Goal: Transaction & Acquisition: Download file/media

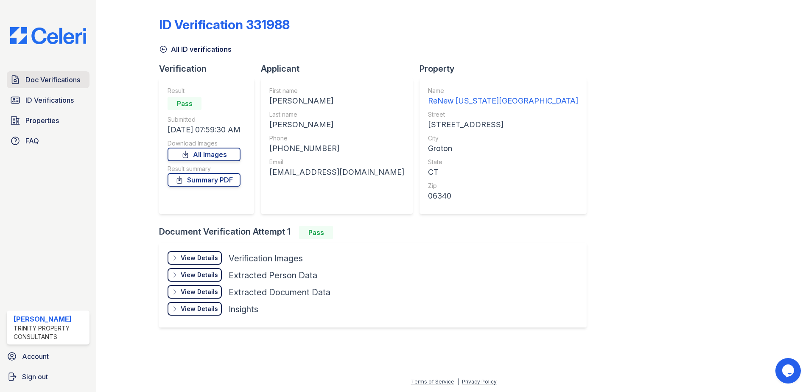
click at [30, 71] on link "Doc Verifications" at bounding box center [48, 79] width 83 height 17
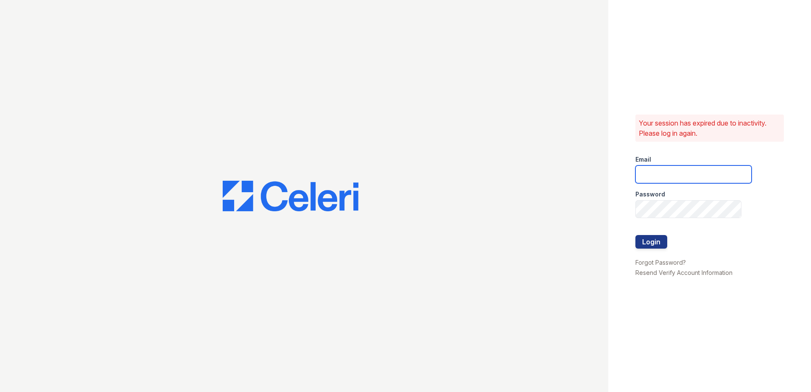
type input "dandrews@trinity-pm.com"
click at [651, 237] on button "Login" at bounding box center [651, 242] width 32 height 14
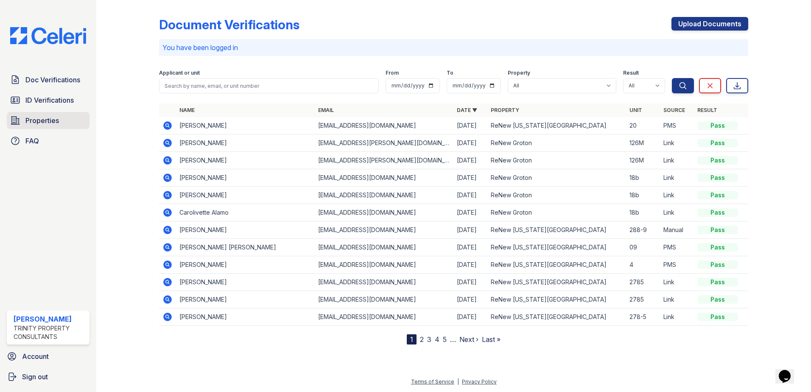
click at [51, 119] on span "Properties" at bounding box center [41, 120] width 33 height 10
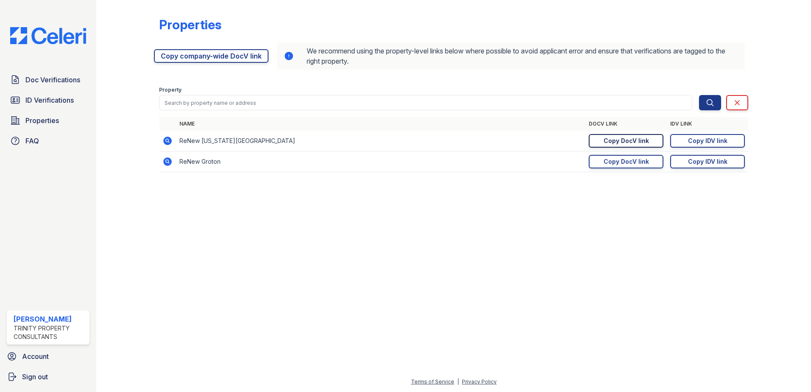
click at [646, 139] on div "Copy DocV link" at bounding box center [625, 141] width 45 height 8
click at [50, 103] on span "ID Verifications" at bounding box center [49, 100] width 48 height 10
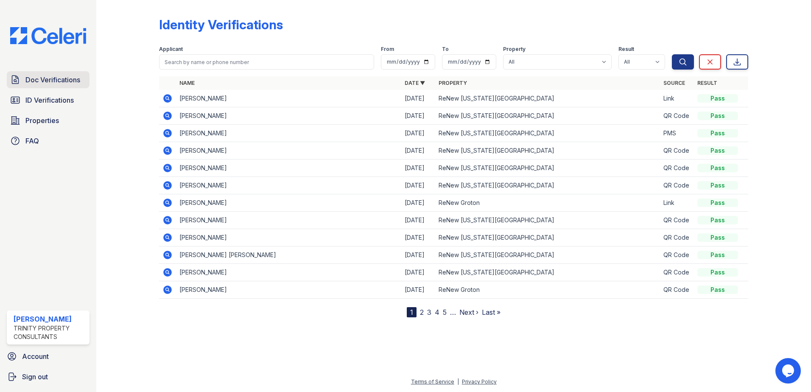
drag, startPoint x: 42, startPoint y: 77, endPoint x: 47, endPoint y: 81, distance: 7.0
click at [42, 77] on span "Doc Verifications" at bounding box center [52, 80] width 55 height 10
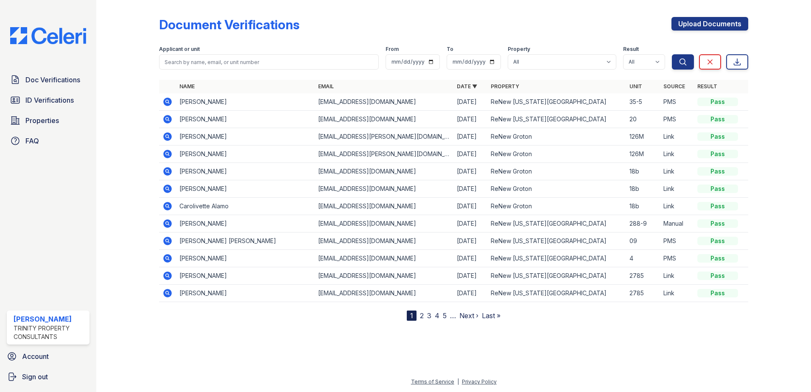
click at [166, 99] on icon at bounding box center [167, 102] width 8 height 8
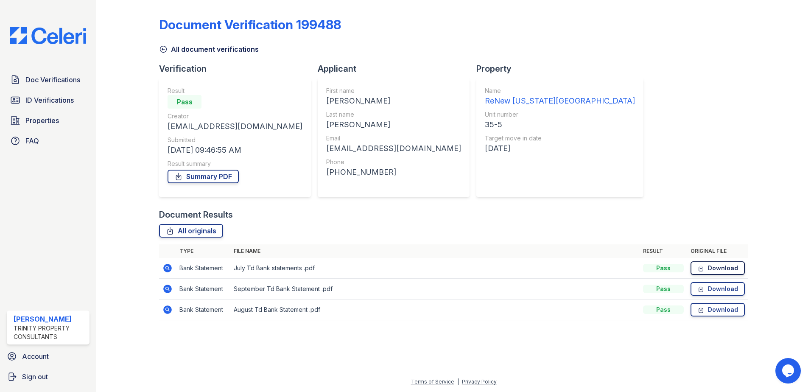
click at [720, 268] on link "Download" at bounding box center [717, 268] width 54 height 14
click at [485, 113] on div "Unit number" at bounding box center [560, 114] width 150 height 8
click at [168, 270] on icon at bounding box center [167, 268] width 8 height 8
click at [165, 285] on icon at bounding box center [167, 289] width 10 height 10
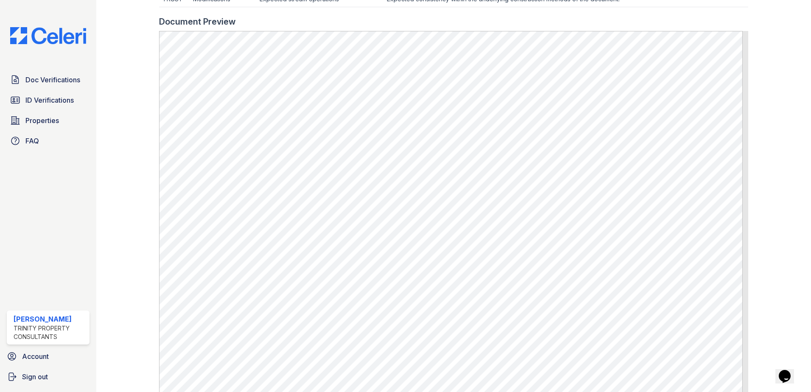
scroll to position [339, 0]
